Goal: Task Accomplishment & Management: Complete application form

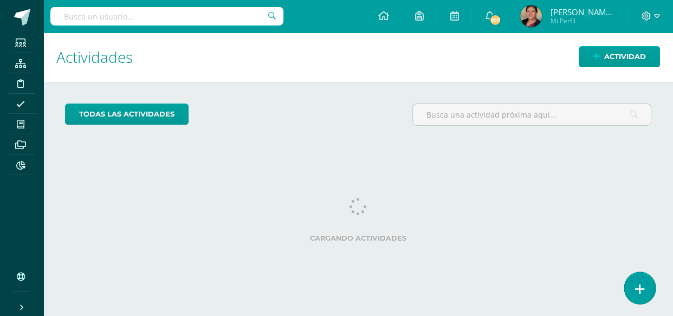
click at [644, 292] on icon at bounding box center [640, 289] width 10 height 12
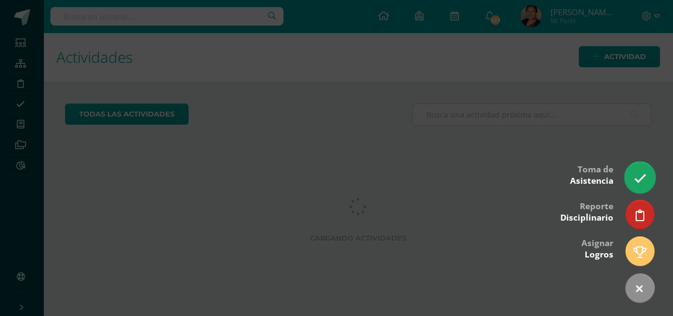
click at [628, 173] on link at bounding box center [640, 177] width 31 height 31
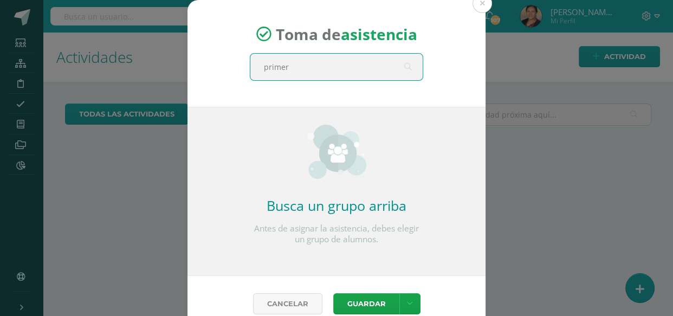
type input "primero"
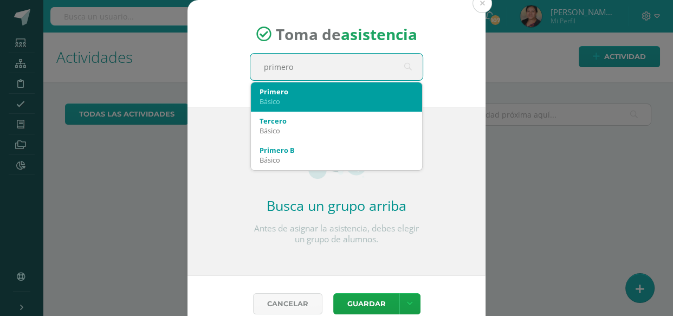
click at [271, 94] on div "Primero" at bounding box center [337, 92] width 154 height 10
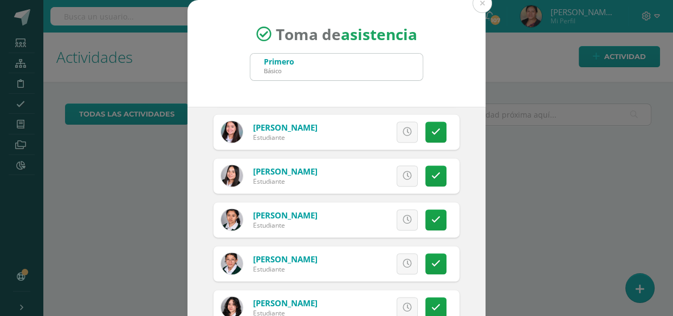
scroll to position [1577, 0]
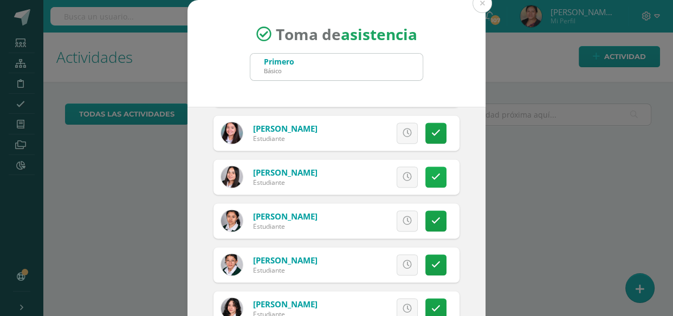
click at [432, 172] on icon at bounding box center [436, 176] width 9 height 9
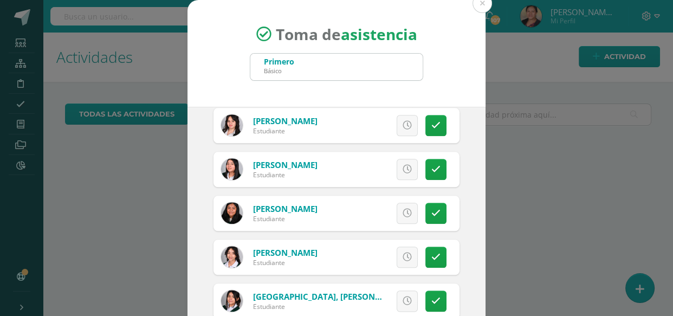
scroll to position [1182, 0]
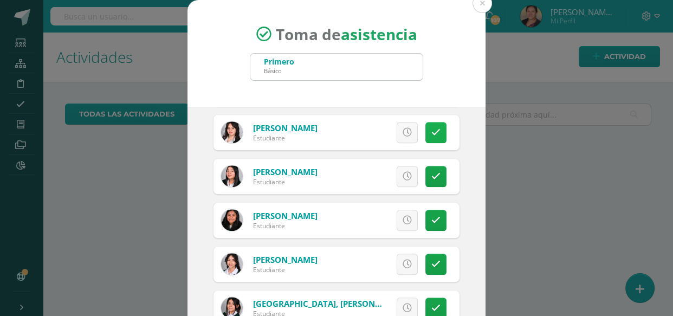
click at [432, 128] on icon at bounding box center [436, 132] width 9 height 9
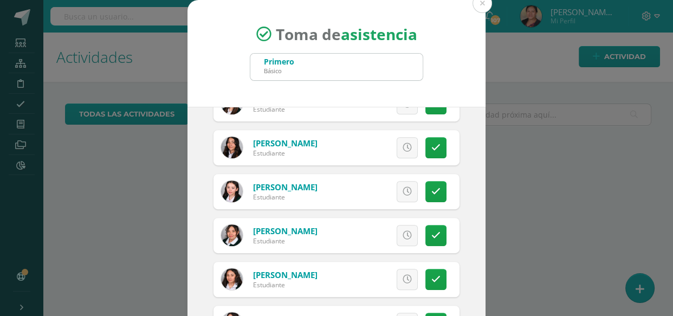
scroll to position [542, 0]
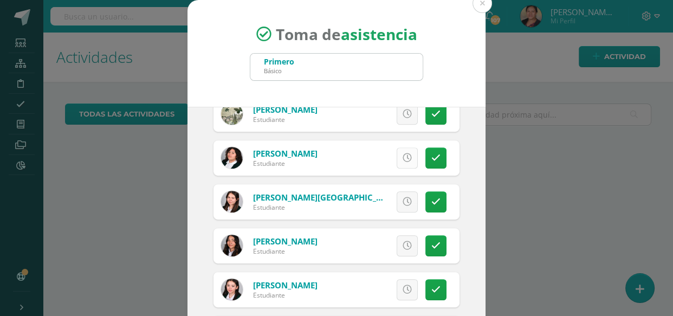
click at [397, 156] on link at bounding box center [407, 157] width 21 height 21
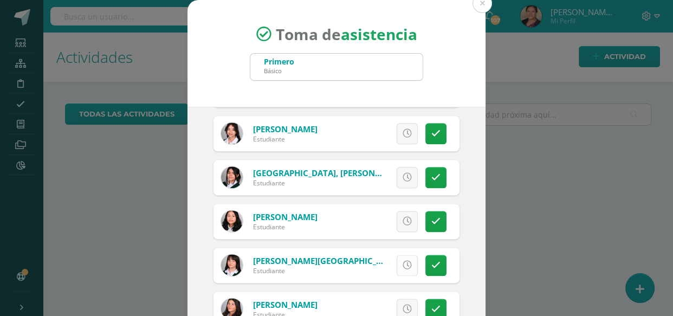
scroll to position [1330, 0]
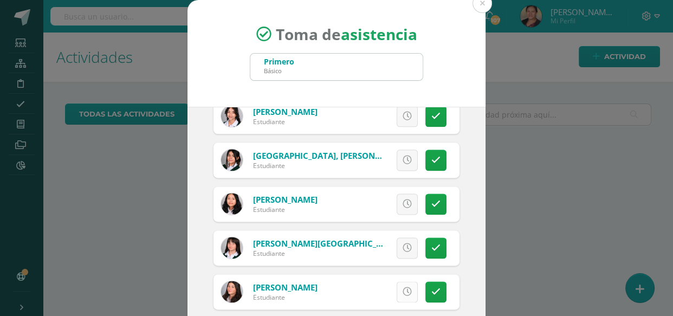
click at [403, 288] on icon at bounding box center [407, 291] width 9 height 9
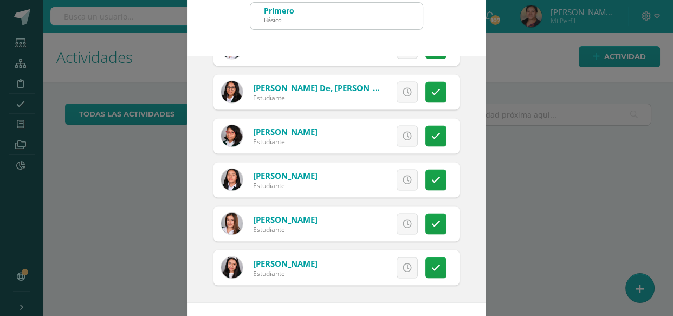
scroll to position [93, 0]
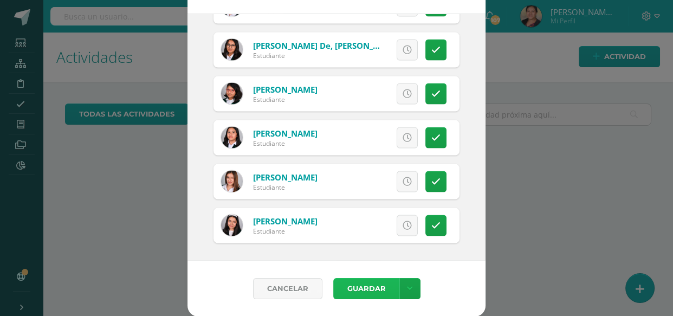
click at [369, 288] on button "Guardar" at bounding box center [366, 288] width 66 height 21
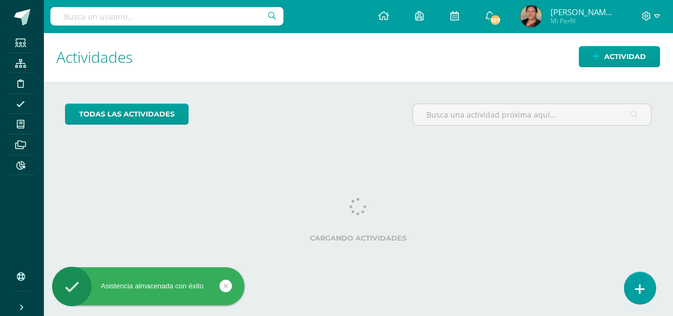
click at [634, 282] on link at bounding box center [640, 287] width 31 height 31
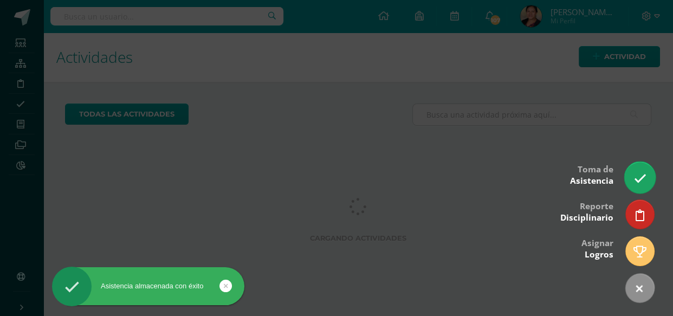
click at [634, 170] on link at bounding box center [640, 177] width 31 height 31
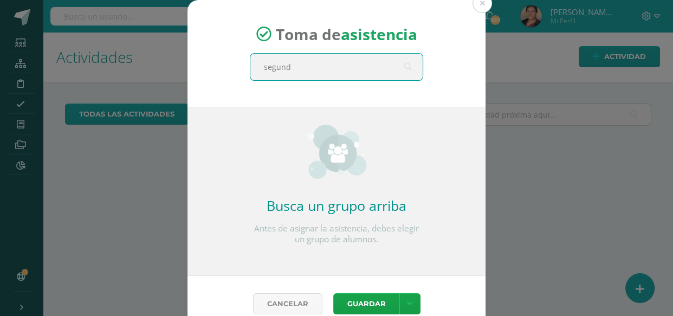
type input "segundo"
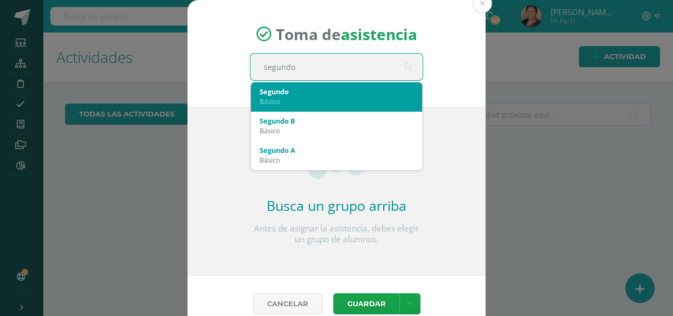
click at [280, 97] on div "Básico" at bounding box center [337, 101] width 154 height 10
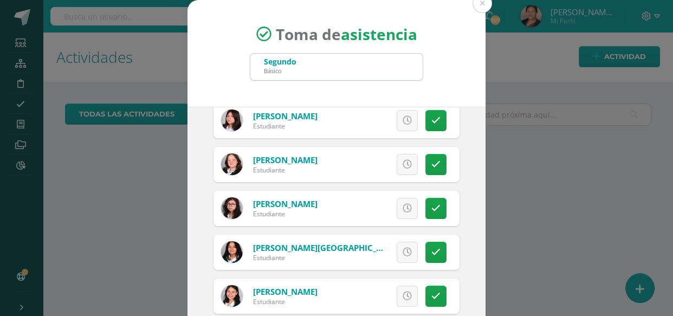
scroll to position [49, 0]
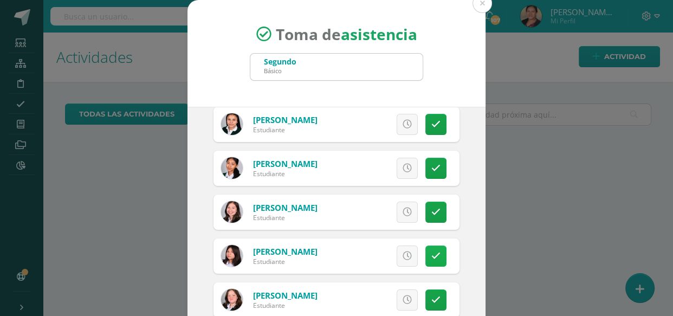
click at [432, 257] on icon at bounding box center [436, 256] width 9 height 9
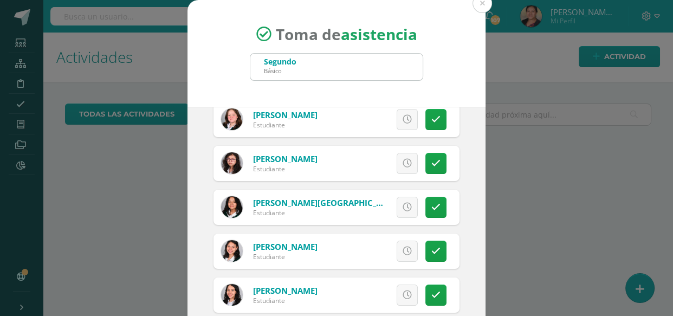
scroll to position [295, 0]
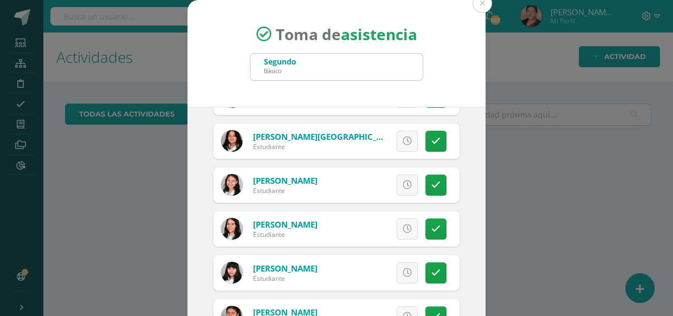
drag, startPoint x: 398, startPoint y: 233, endPoint x: 392, endPoint y: 230, distance: 6.1
click at [397, 233] on link at bounding box center [407, 228] width 21 height 21
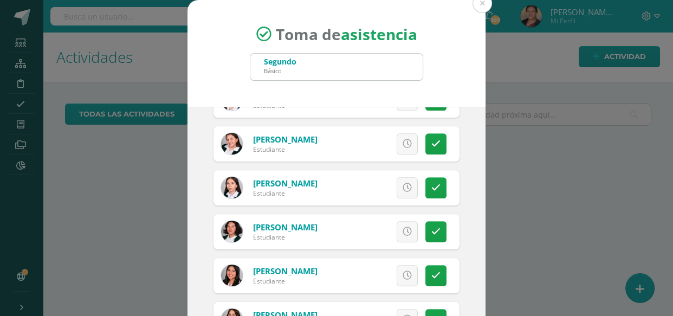
scroll to position [1084, 0]
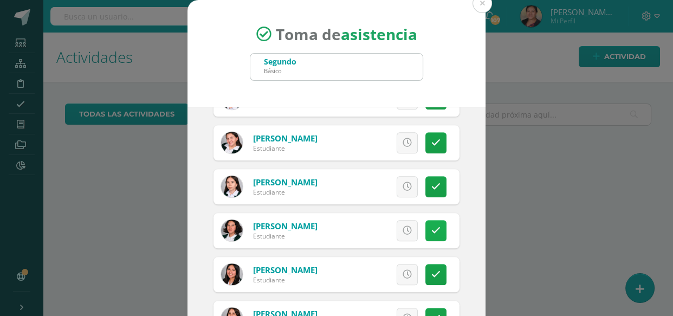
click at [429, 227] on link at bounding box center [436, 230] width 21 height 21
click at [374, 234] on span "Excusa" at bounding box center [389, 231] width 30 height 20
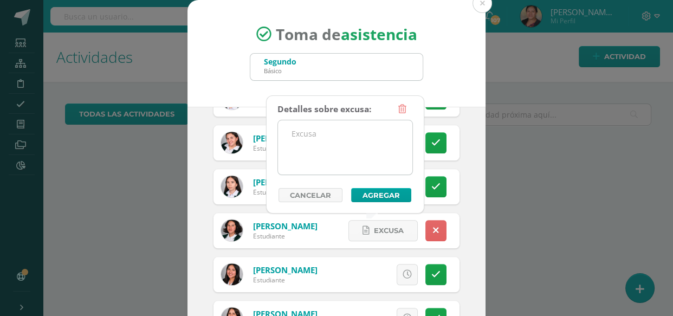
click at [349, 133] on textarea at bounding box center [345, 147] width 134 height 54
click at [327, 136] on textarea "Cita en las PGN" at bounding box center [345, 147] width 134 height 54
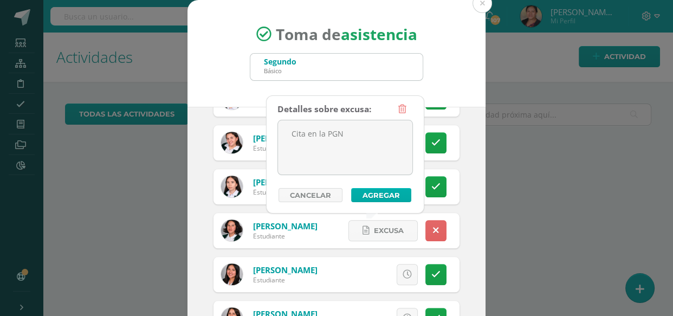
type textarea "Cita en la PGN"
click at [388, 194] on button "Agregar" at bounding box center [381, 195] width 60 height 14
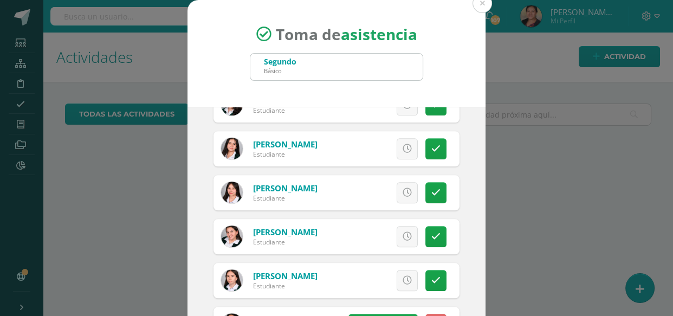
scroll to position [986, 0]
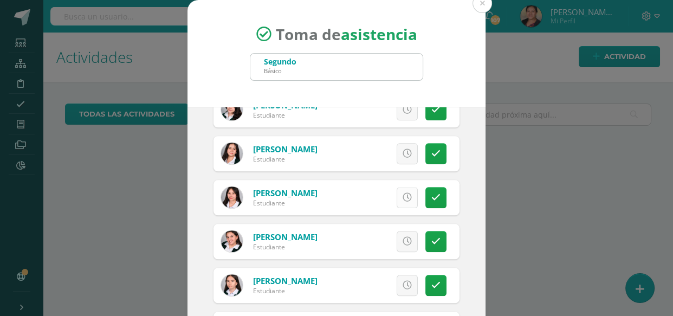
click at [403, 197] on icon at bounding box center [407, 197] width 9 height 9
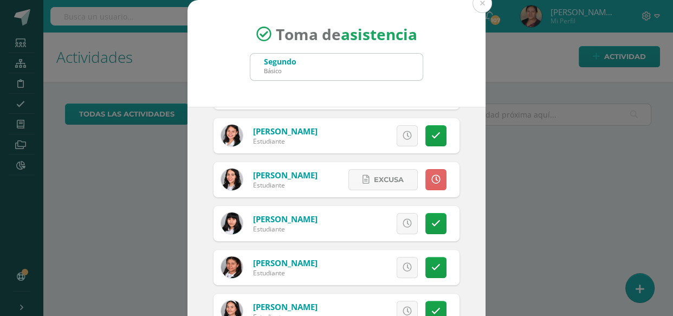
scroll to position [197, 0]
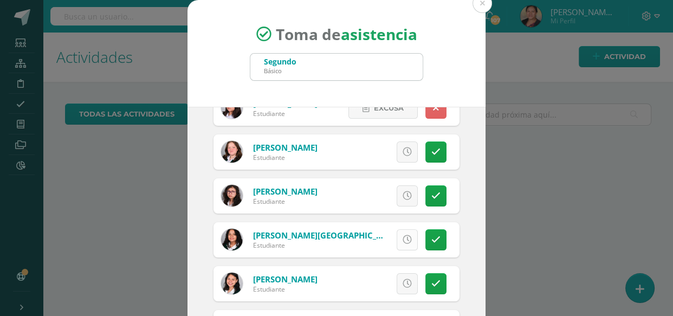
click at [403, 240] on icon at bounding box center [407, 239] width 9 height 9
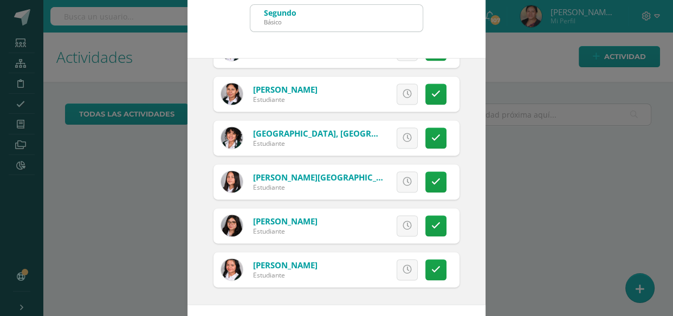
scroll to position [93, 0]
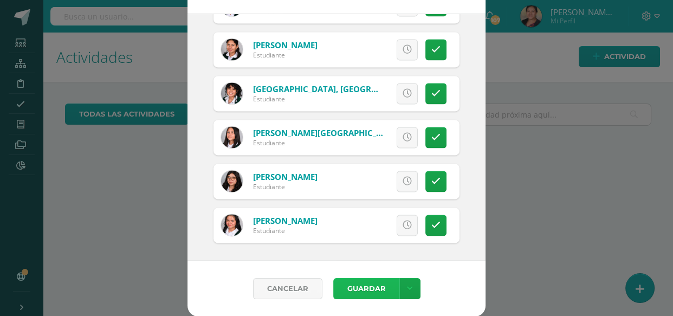
click at [342, 282] on button "Guardar" at bounding box center [366, 288] width 66 height 21
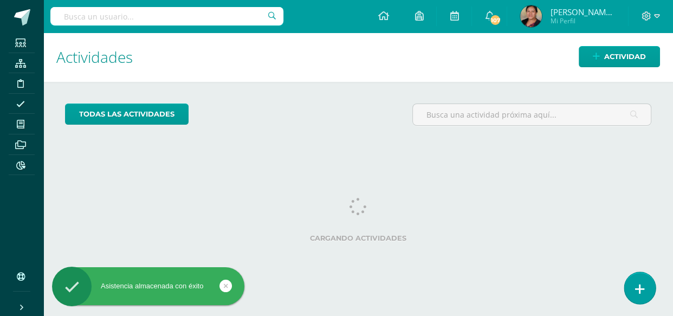
click at [639, 294] on icon at bounding box center [640, 289] width 10 height 12
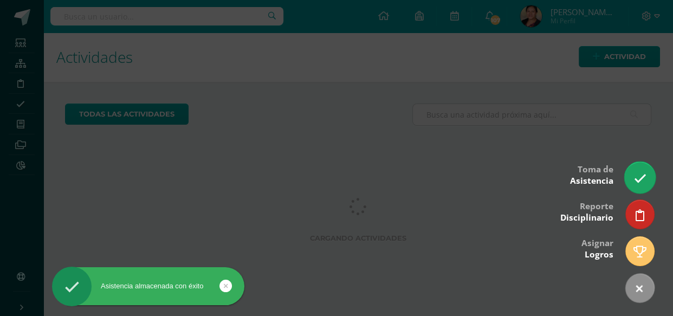
click at [642, 171] on link at bounding box center [640, 177] width 31 height 31
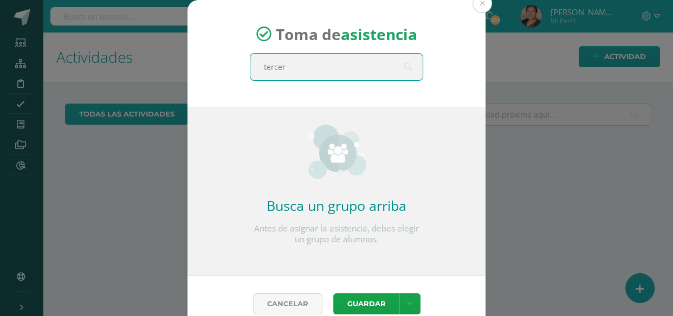
type input "tercero"
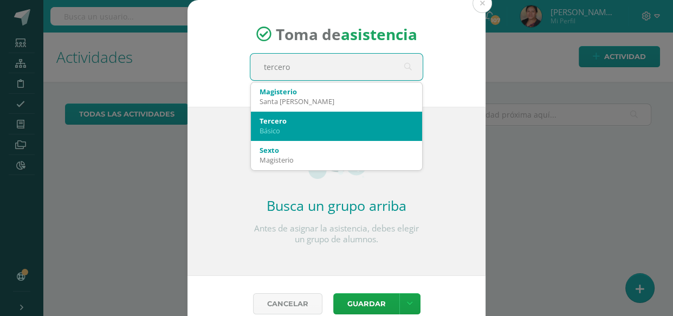
click at [276, 126] on div "Básico" at bounding box center [337, 131] width 154 height 10
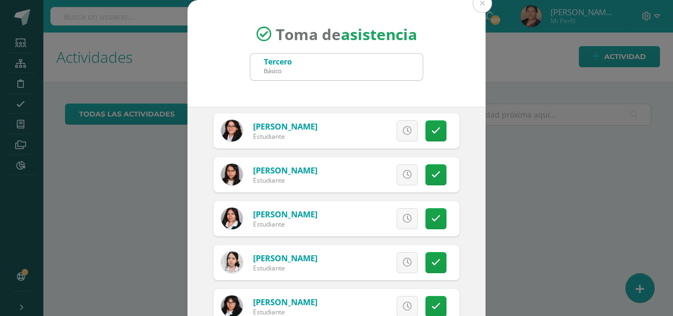
scroll to position [147, 0]
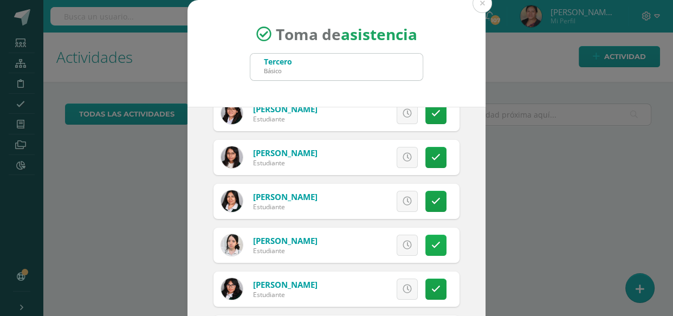
click at [432, 240] on link at bounding box center [436, 245] width 21 height 21
click at [433, 243] on icon at bounding box center [436, 245] width 6 height 9
click at [403, 243] on icon at bounding box center [407, 245] width 9 height 9
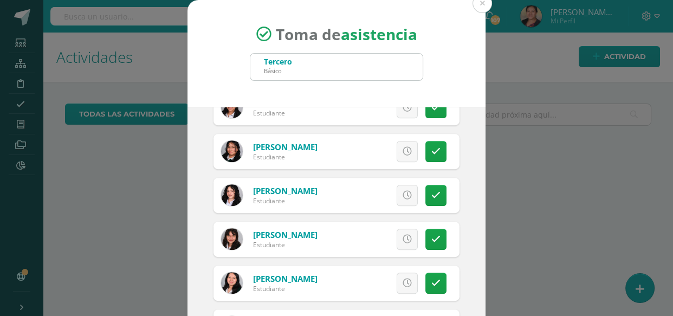
scroll to position [591, 0]
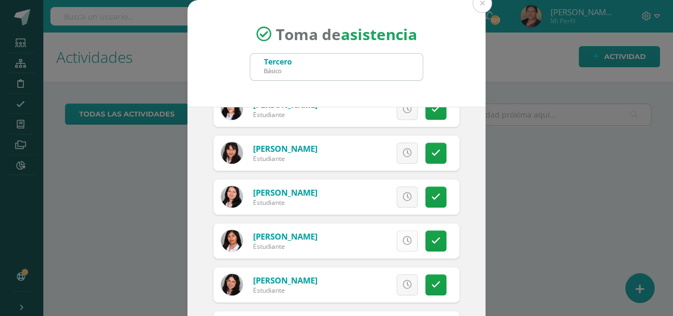
click at [403, 241] on icon at bounding box center [407, 240] width 9 height 9
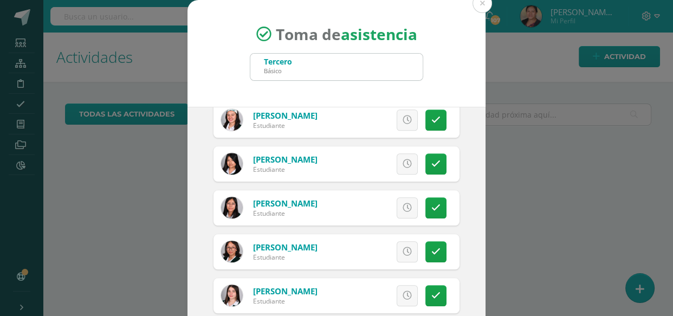
scroll to position [1035, 0]
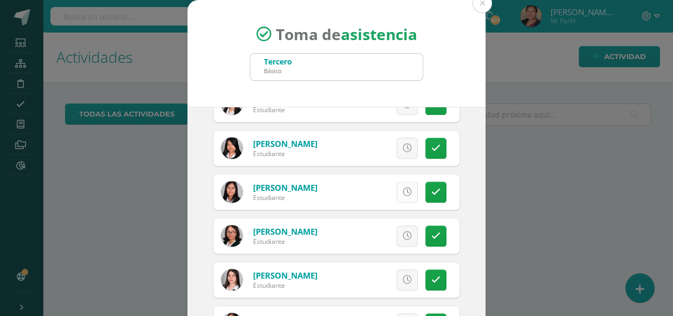
click at [403, 192] on icon at bounding box center [407, 192] width 9 height 9
click at [396, 191] on link "Excusa" at bounding box center [383, 192] width 69 height 21
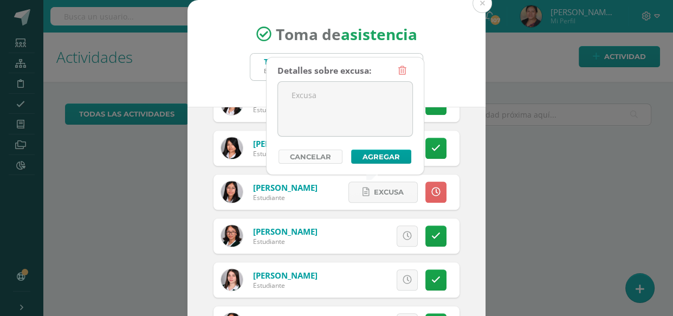
click at [327, 160] on link "Cancelar" at bounding box center [311, 157] width 64 height 14
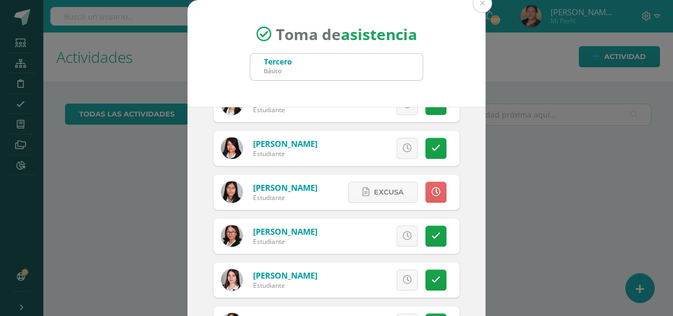
click at [426, 196] on link at bounding box center [436, 192] width 21 height 21
click at [432, 191] on icon at bounding box center [436, 192] width 9 height 9
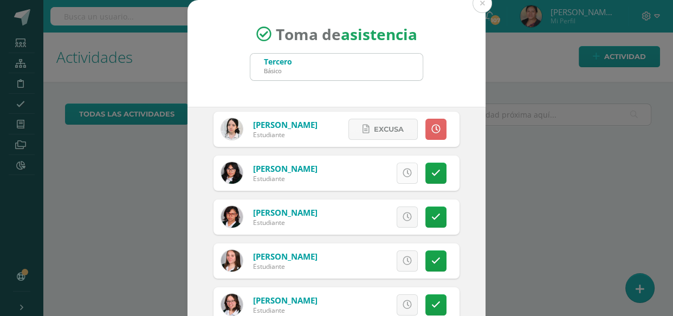
scroll to position [246, 0]
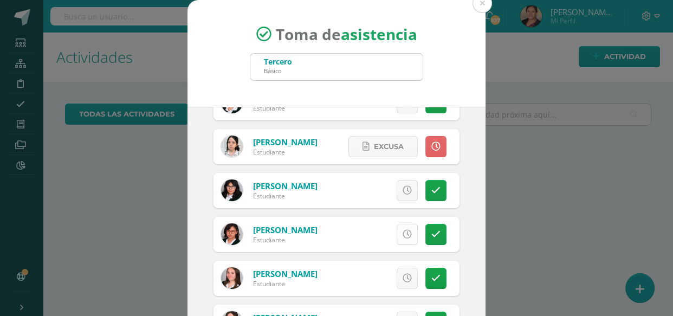
click at [397, 231] on link at bounding box center [407, 234] width 21 height 21
click at [374, 237] on span "Excusa" at bounding box center [389, 234] width 30 height 20
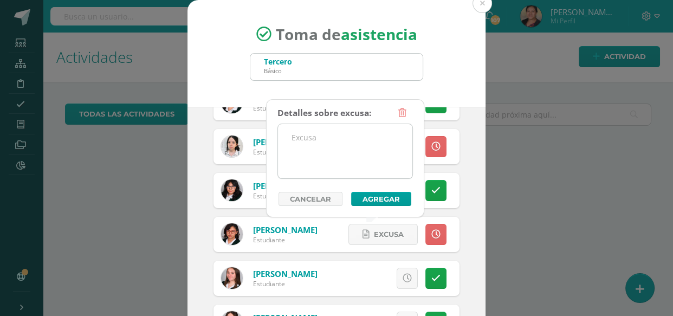
click at [338, 151] on textarea at bounding box center [345, 151] width 134 height 54
click at [288, 134] on textarea "tráfico" at bounding box center [345, 151] width 134 height 54
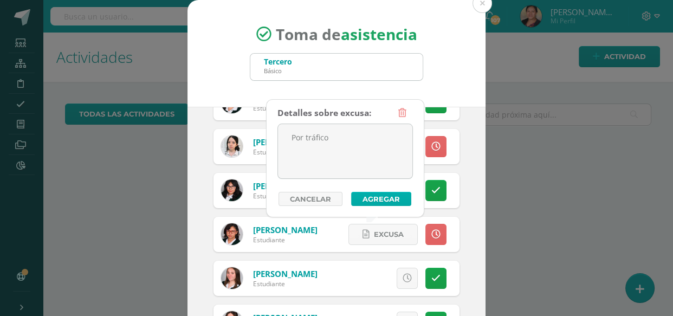
type textarea "Por tráfico"
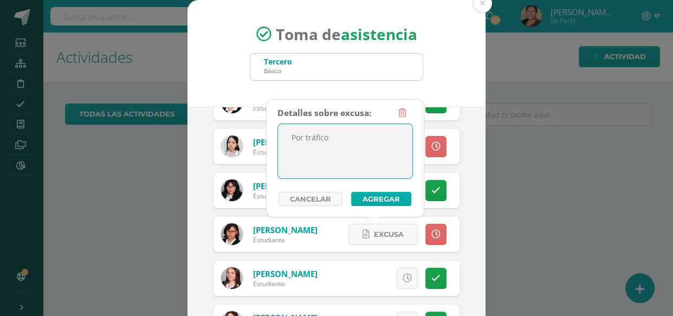
click at [389, 198] on button "Agregar" at bounding box center [381, 199] width 60 height 14
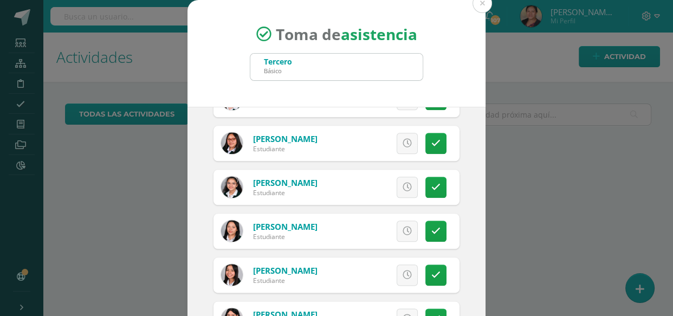
scroll to position [93, 0]
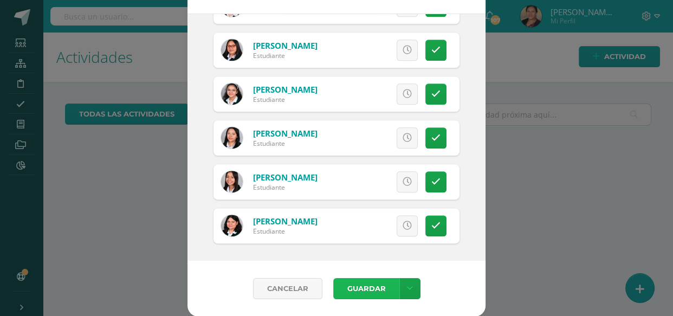
drag, startPoint x: 375, startPoint y: 286, endPoint x: 381, endPoint y: 282, distance: 7.4
click at [378, 284] on button "Guardar" at bounding box center [366, 288] width 66 height 21
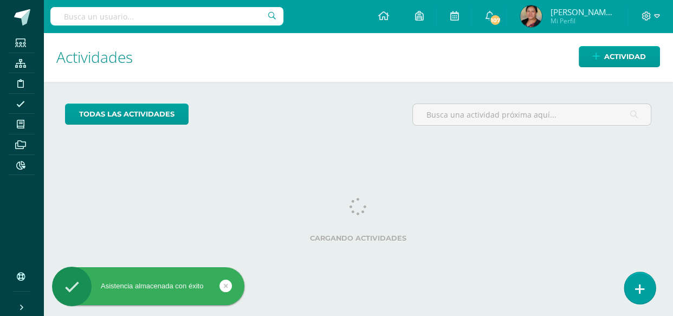
click at [635, 288] on icon at bounding box center [640, 289] width 10 height 12
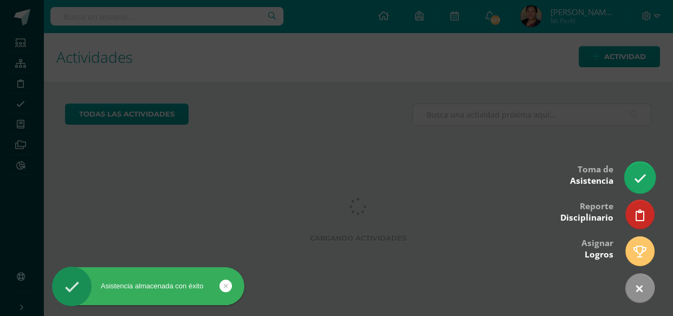
click at [632, 179] on link at bounding box center [640, 177] width 31 height 31
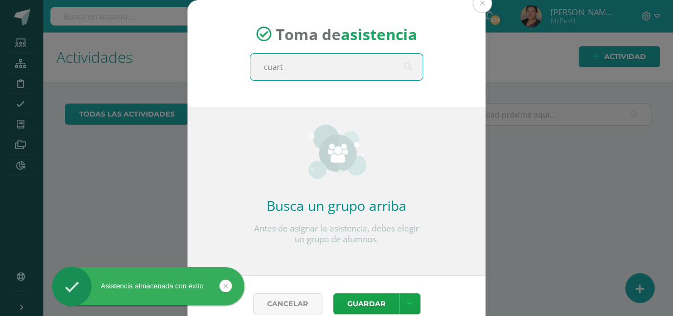
type input "cuarto"
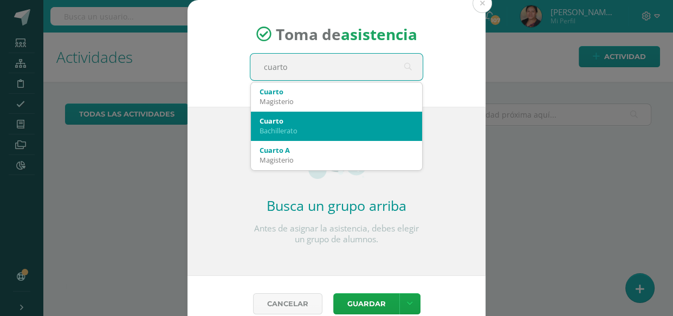
click at [281, 124] on div "Cuarto" at bounding box center [337, 121] width 154 height 10
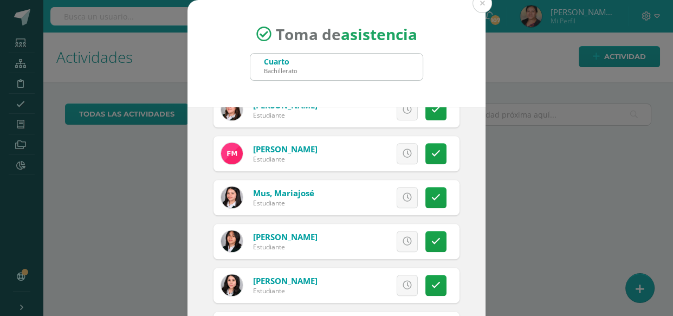
scroll to position [1084, 0]
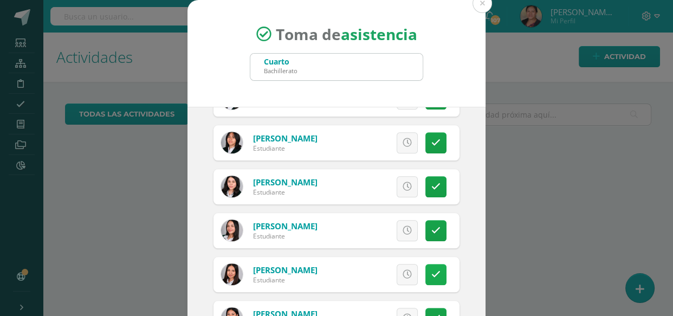
click at [432, 276] on icon at bounding box center [436, 274] width 9 height 9
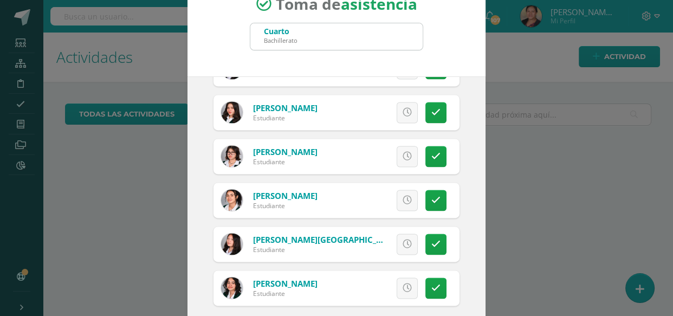
scroll to position [93, 0]
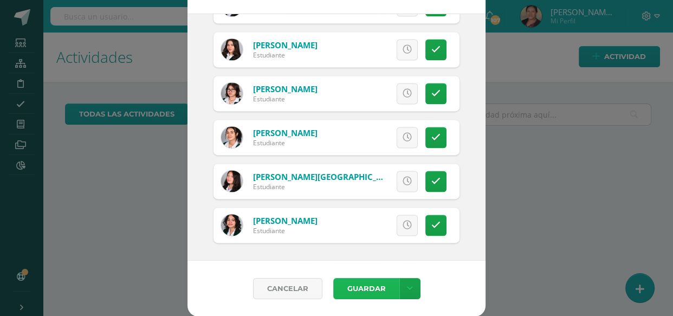
click at [371, 283] on button "Guardar" at bounding box center [366, 288] width 66 height 21
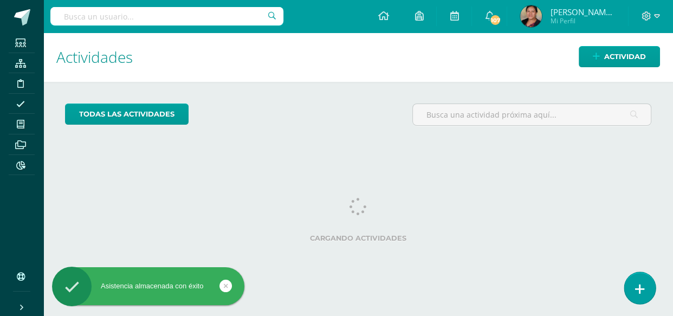
click at [636, 287] on icon at bounding box center [640, 289] width 10 height 12
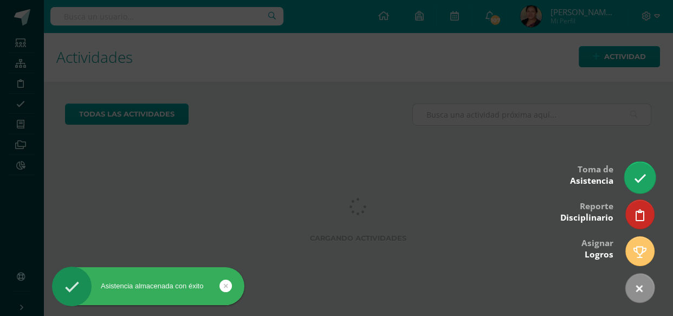
click at [644, 179] on icon at bounding box center [640, 178] width 12 height 12
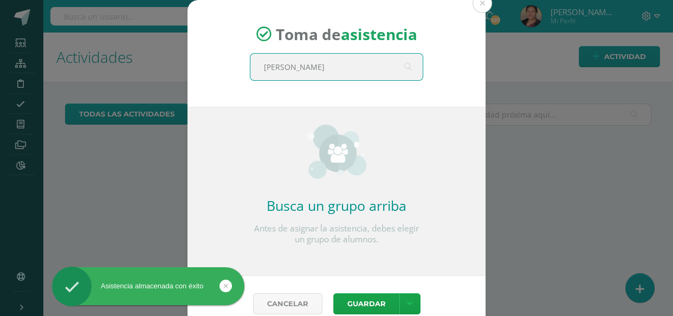
type input "quinto"
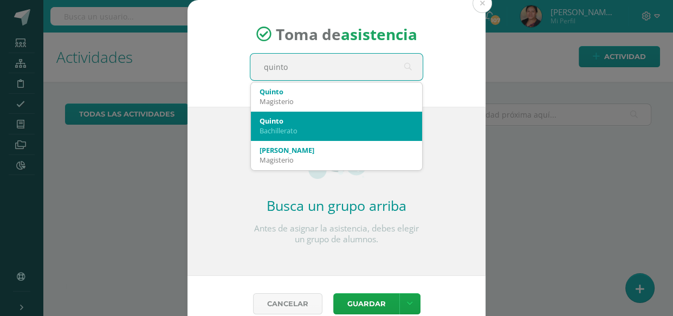
click at [286, 123] on div "Quinto" at bounding box center [337, 121] width 154 height 10
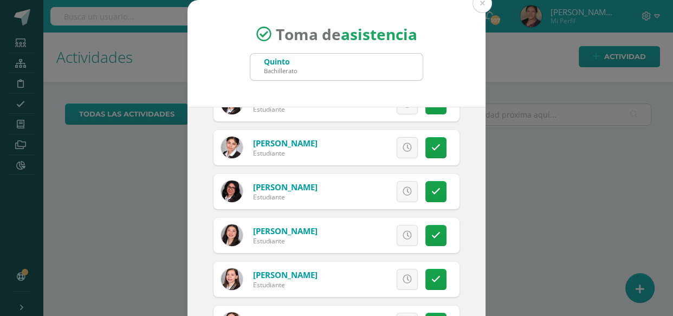
scroll to position [246, 0]
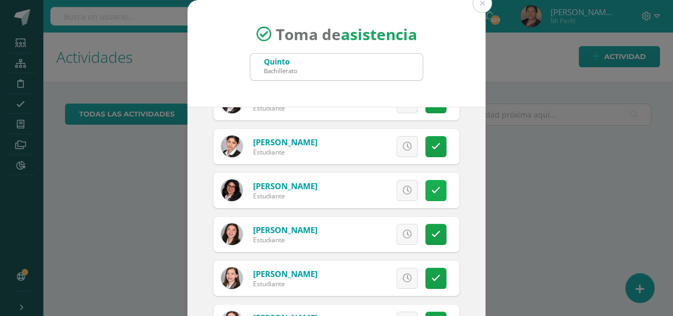
click at [432, 190] on link at bounding box center [436, 190] width 21 height 21
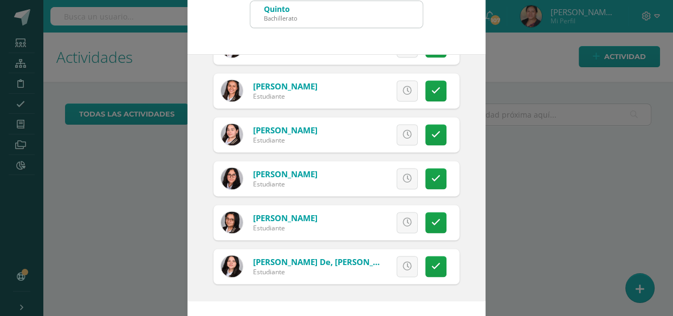
scroll to position [93, 0]
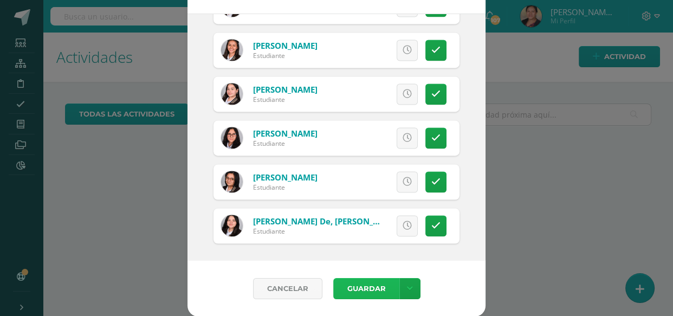
click at [360, 287] on button "Guardar" at bounding box center [366, 288] width 66 height 21
